Goal: Task Accomplishment & Management: Manage account settings

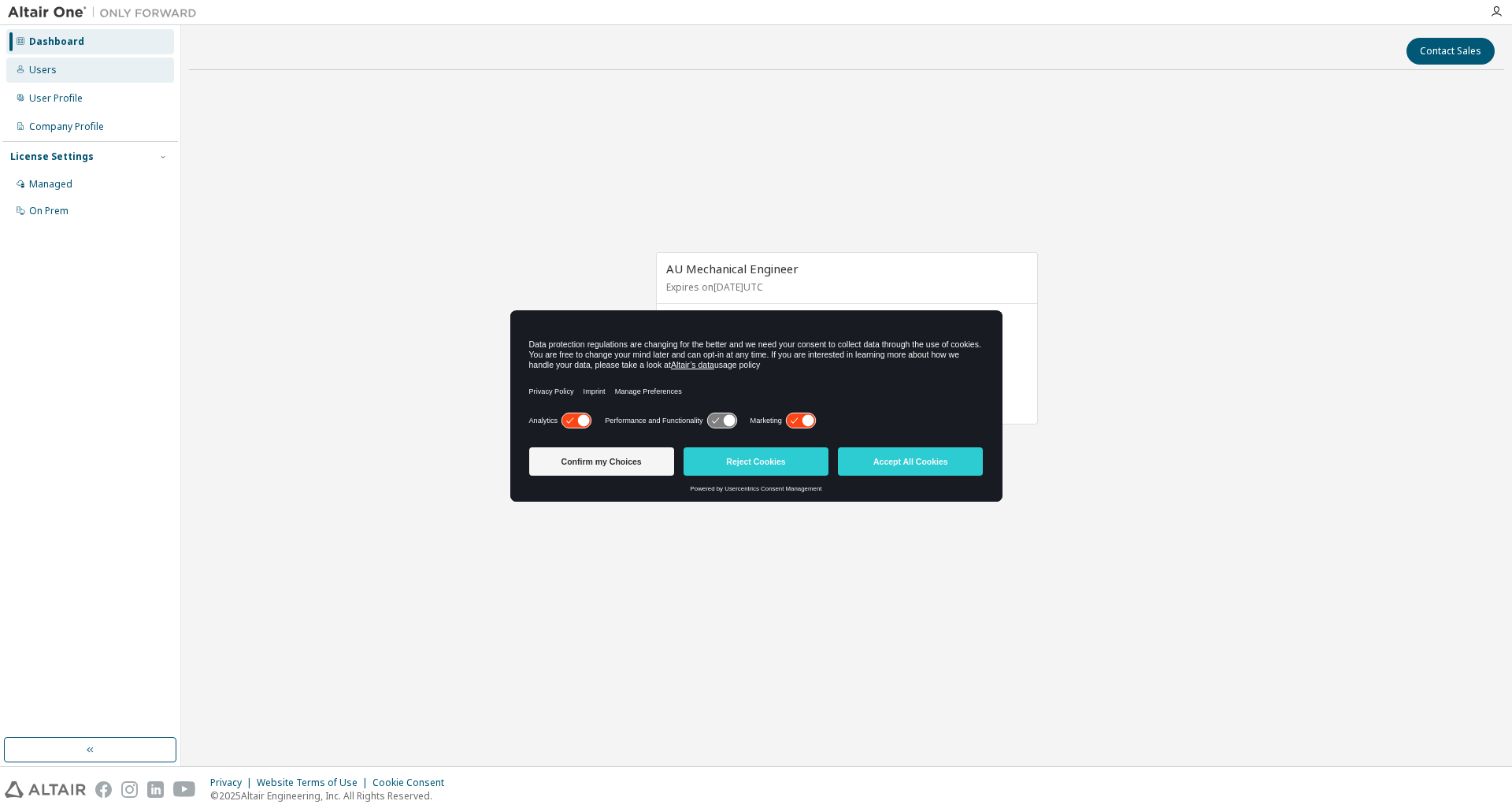
click at [71, 68] on div "Users" at bounding box center [90, 70] width 168 height 25
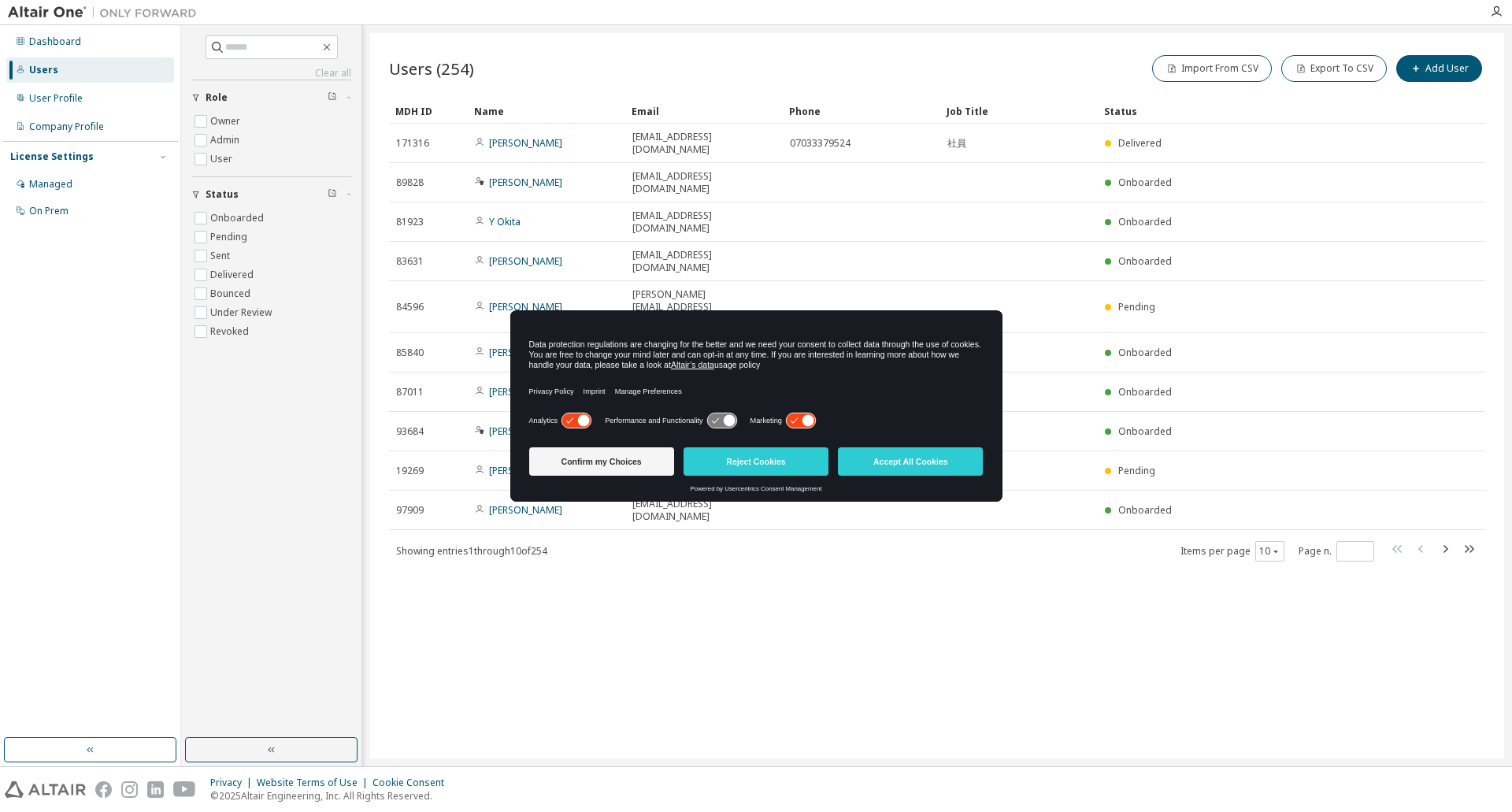
drag, startPoint x: 626, startPoint y: 318, endPoint x: 640, endPoint y: 658, distance: 340.3
click at [640, 658] on body "Dashboard Users User Profile Company Profile License Settings Managed On Prem C…" at bounding box center [756, 406] width 1512 height 812
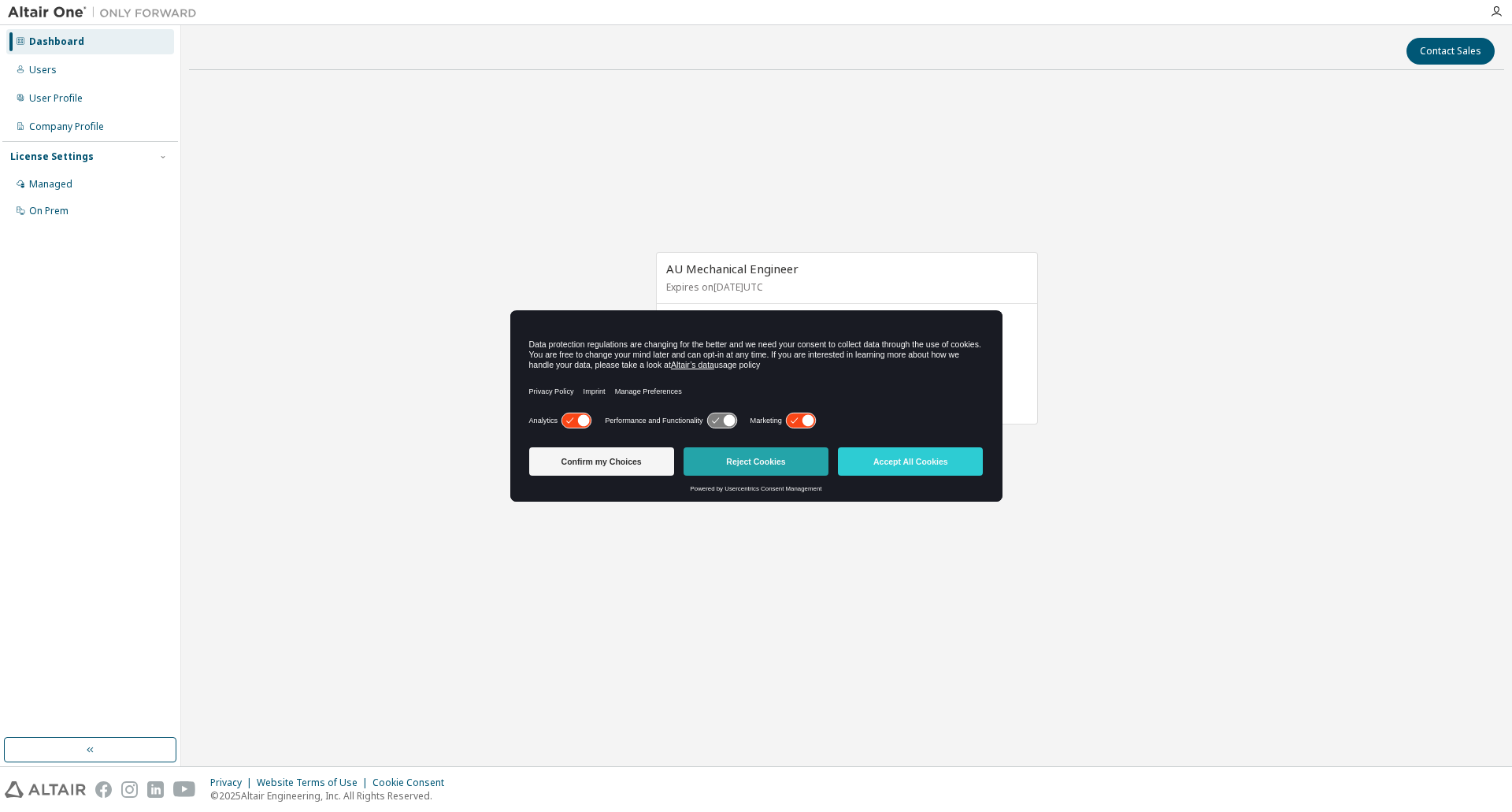
click at [801, 469] on button "Reject Cookies" at bounding box center [756, 461] width 145 height 28
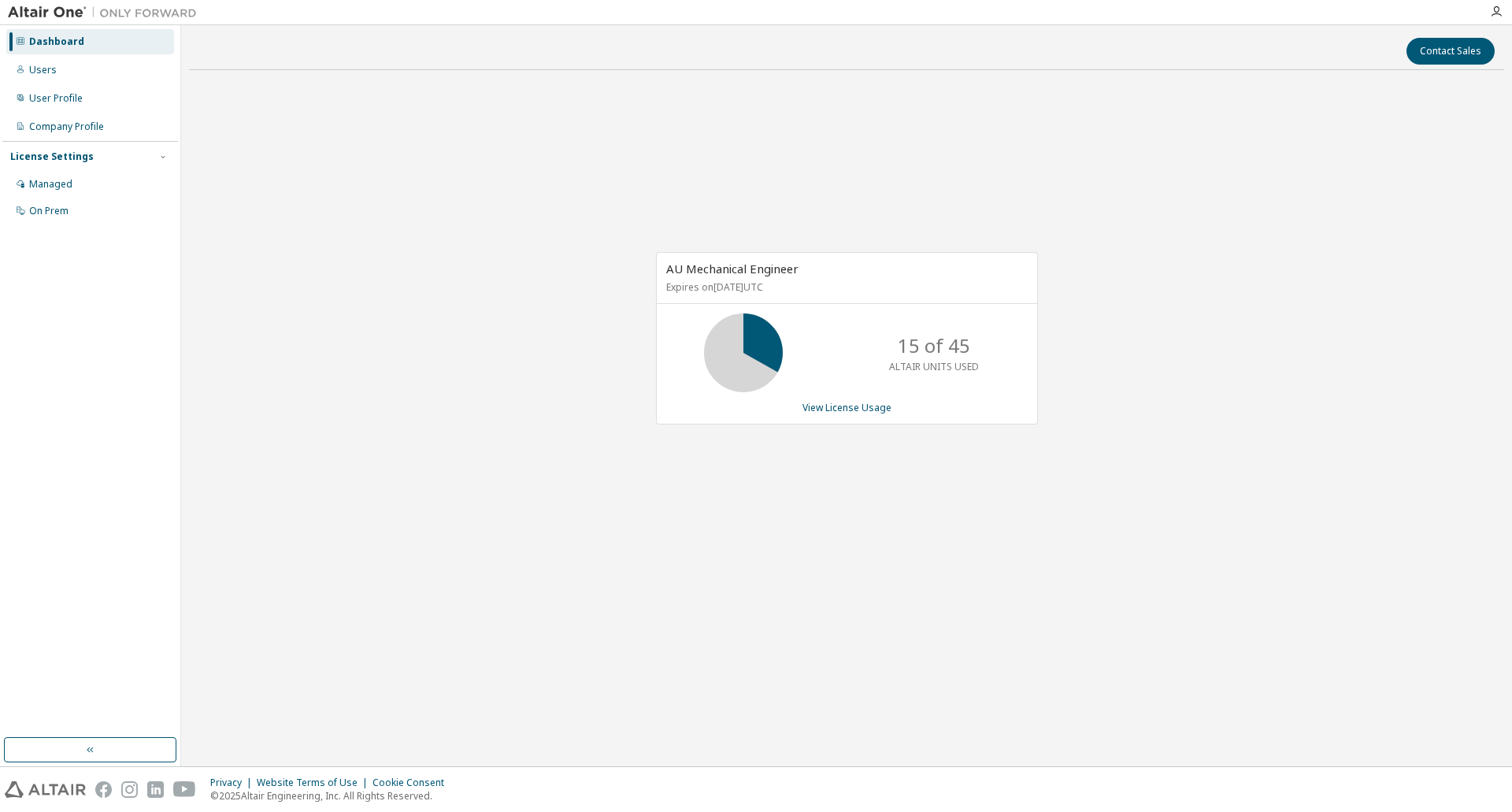
click at [776, 467] on div "AU Mechanical Engineer Expires on [DATE] UTC 15 of 45 ALTAIR UNITS USED View Li…" at bounding box center [846, 346] width 1315 height 528
